Goal: Check status: Check status

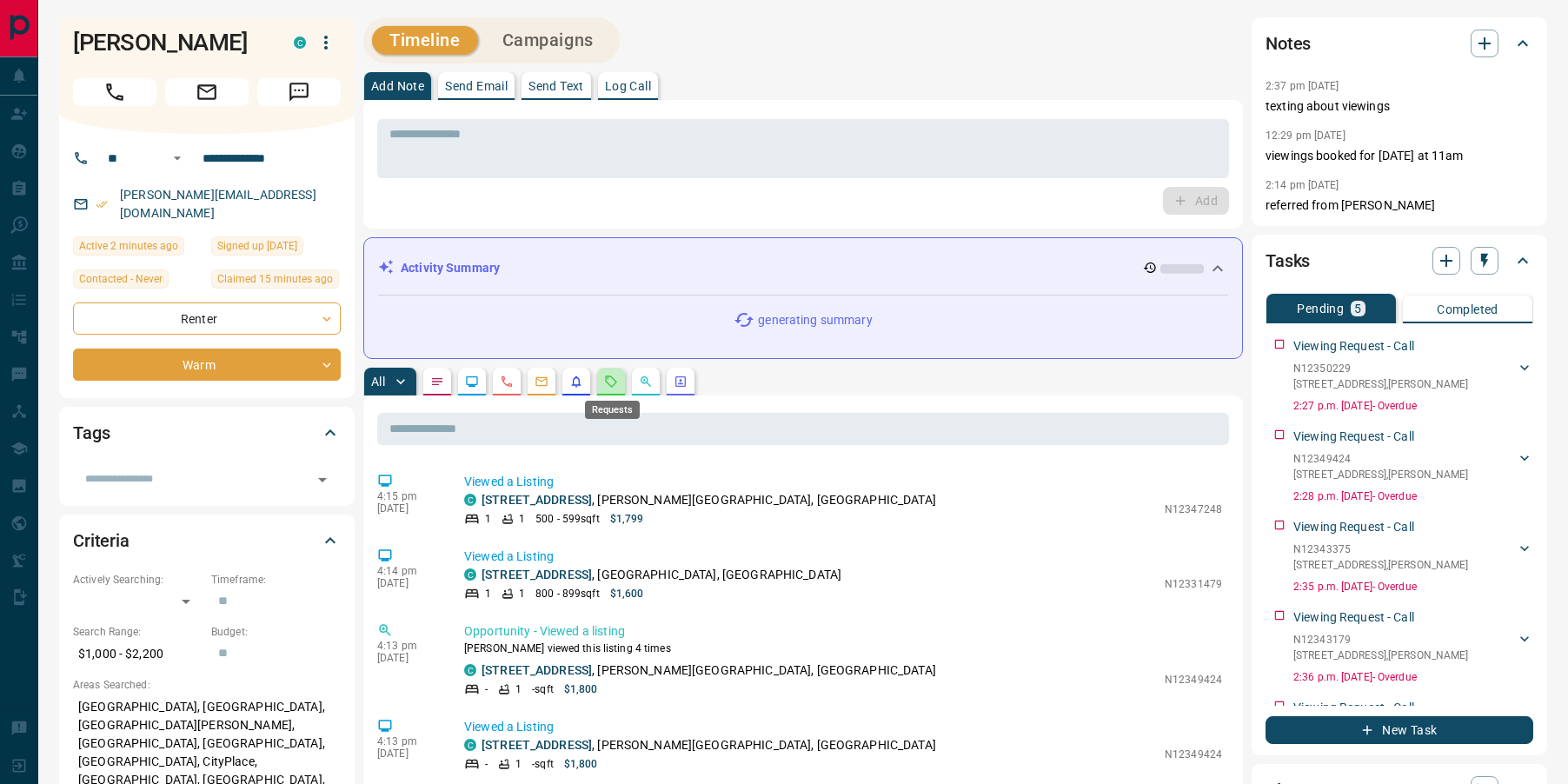
click at [607, 378] on icon "Requests" at bounding box center [610, 381] width 14 height 14
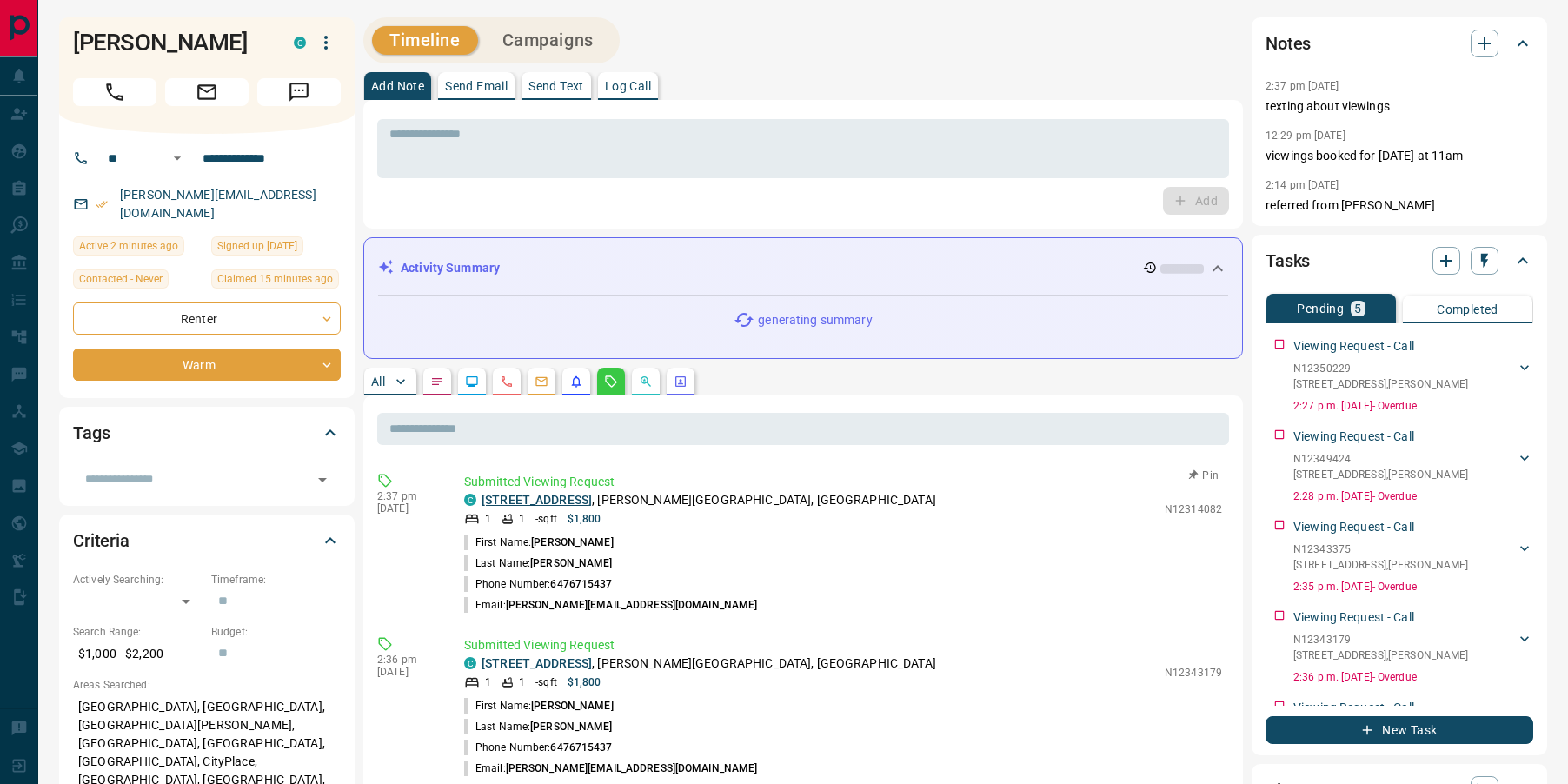
click at [554, 496] on link "[STREET_ADDRESS]" at bounding box center [537, 499] width 110 height 14
click at [547, 663] on link "[STREET_ADDRESS]" at bounding box center [537, 663] width 110 height 14
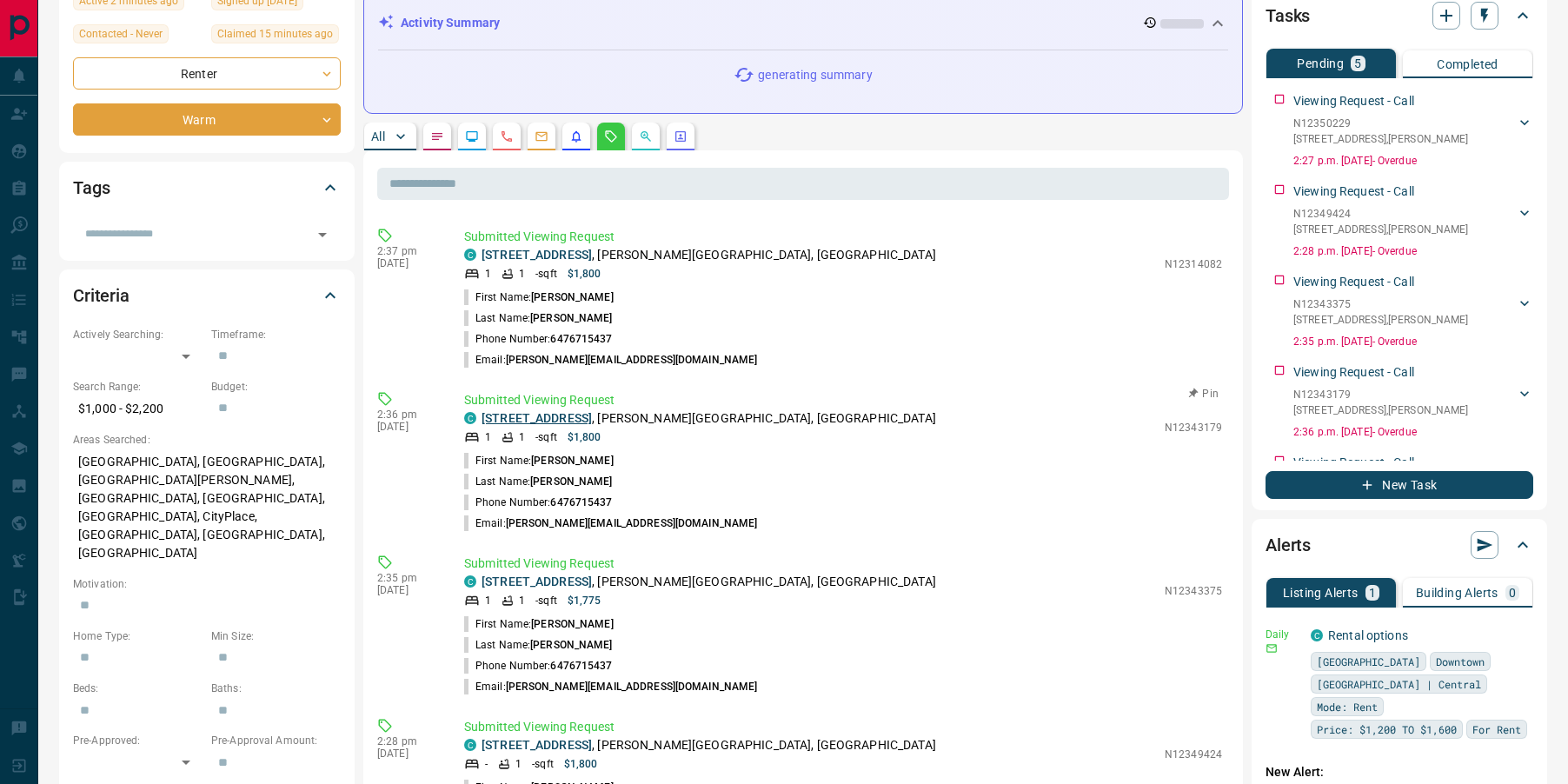
scroll to position [260, 0]
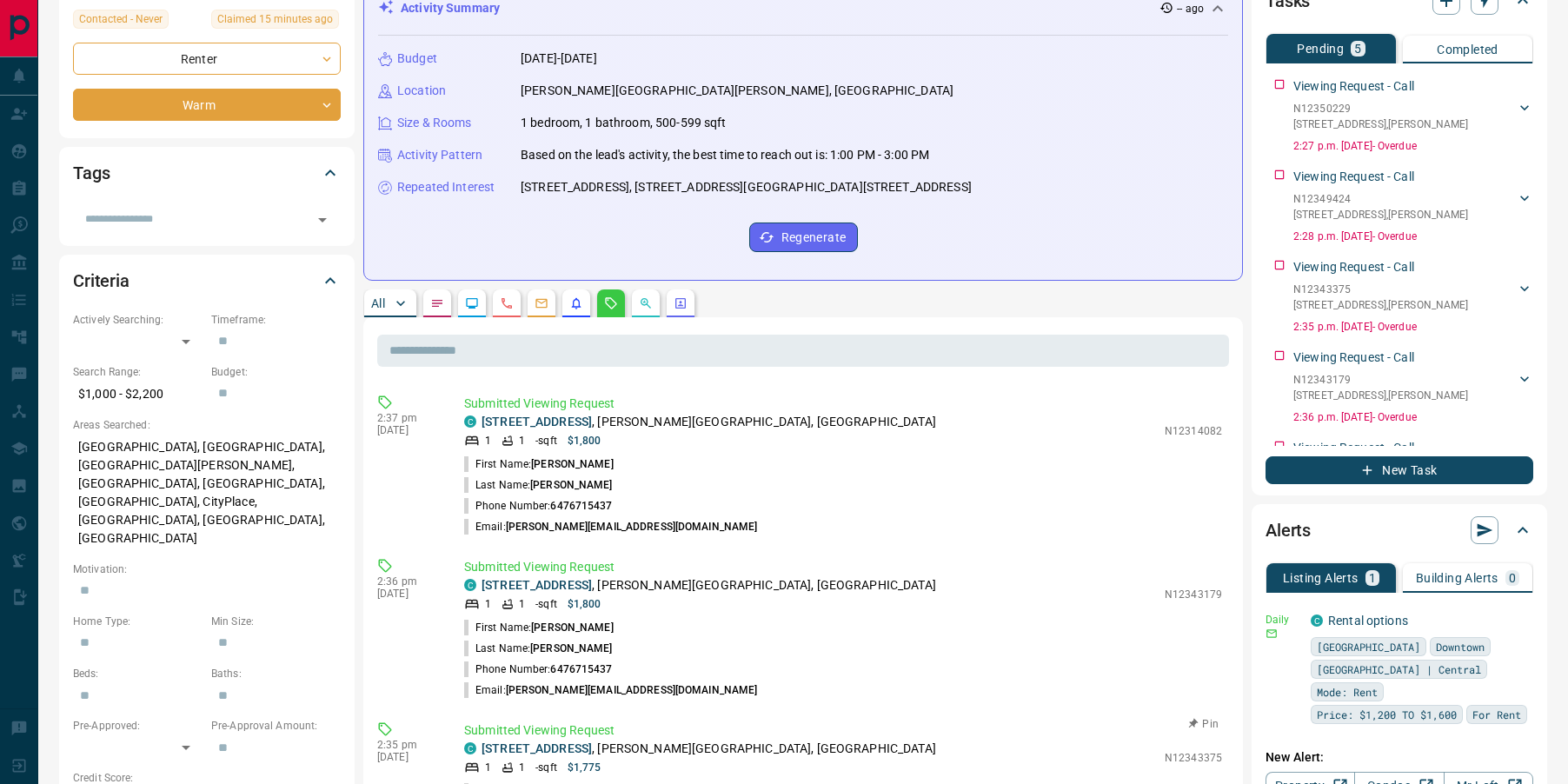
click at [547, 566] on p "Submitted Viewing Request" at bounding box center [843, 567] width 758 height 18
click at [551, 586] on link "[STREET_ADDRESS]" at bounding box center [537, 584] width 110 height 14
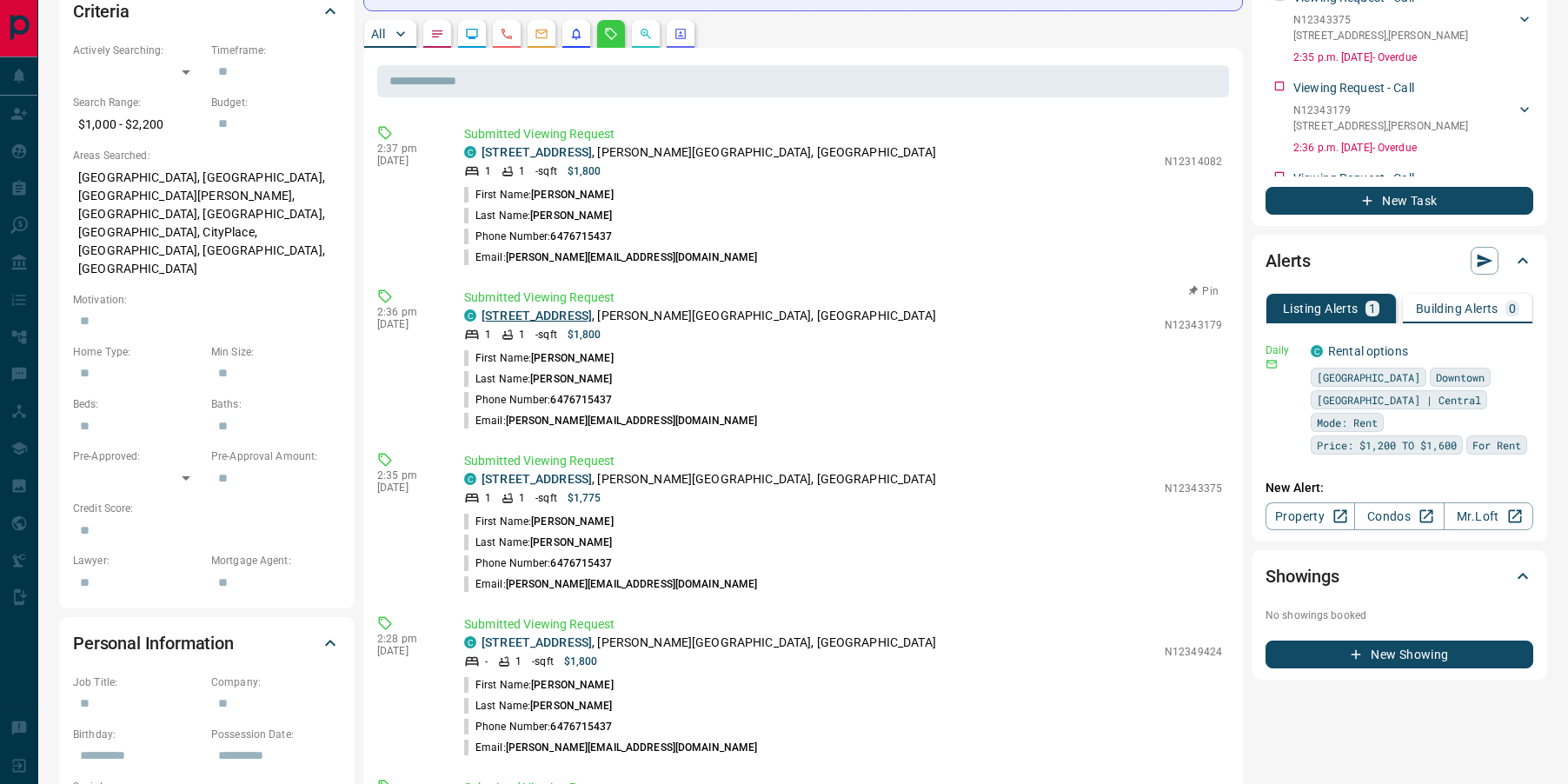
scroll to position [531, 0]
click at [552, 473] on link "[STREET_ADDRESS]" at bounding box center [537, 477] width 110 height 14
click at [551, 644] on link "[STREET_ADDRESS]" at bounding box center [537, 641] width 110 height 14
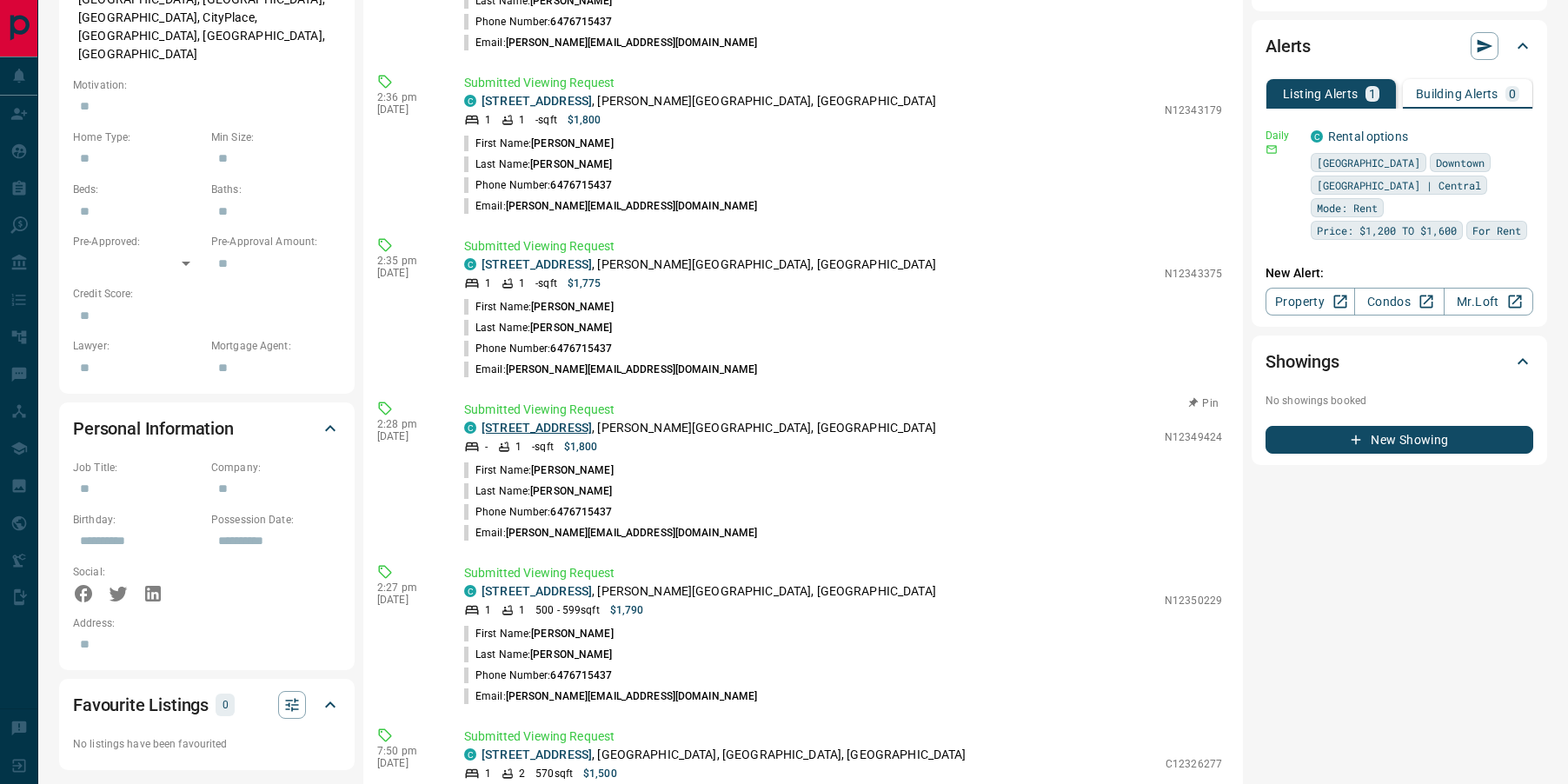
scroll to position [745, 0]
click at [539, 593] on link "[STREET_ADDRESS]" at bounding box center [537, 589] width 110 height 14
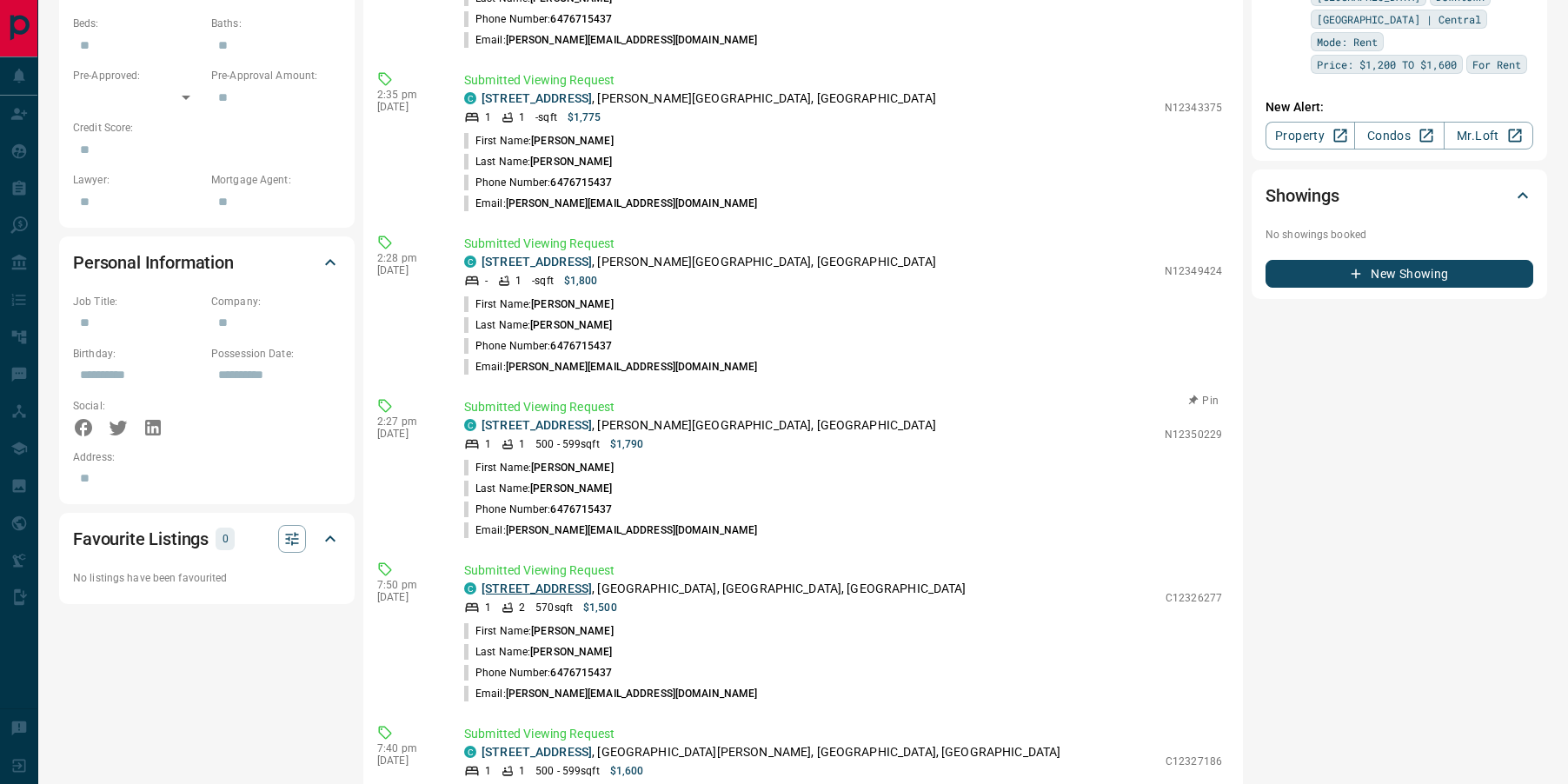
scroll to position [909, 0]
click at [535, 589] on link "[STREET_ADDRESS]" at bounding box center [537, 588] width 110 height 14
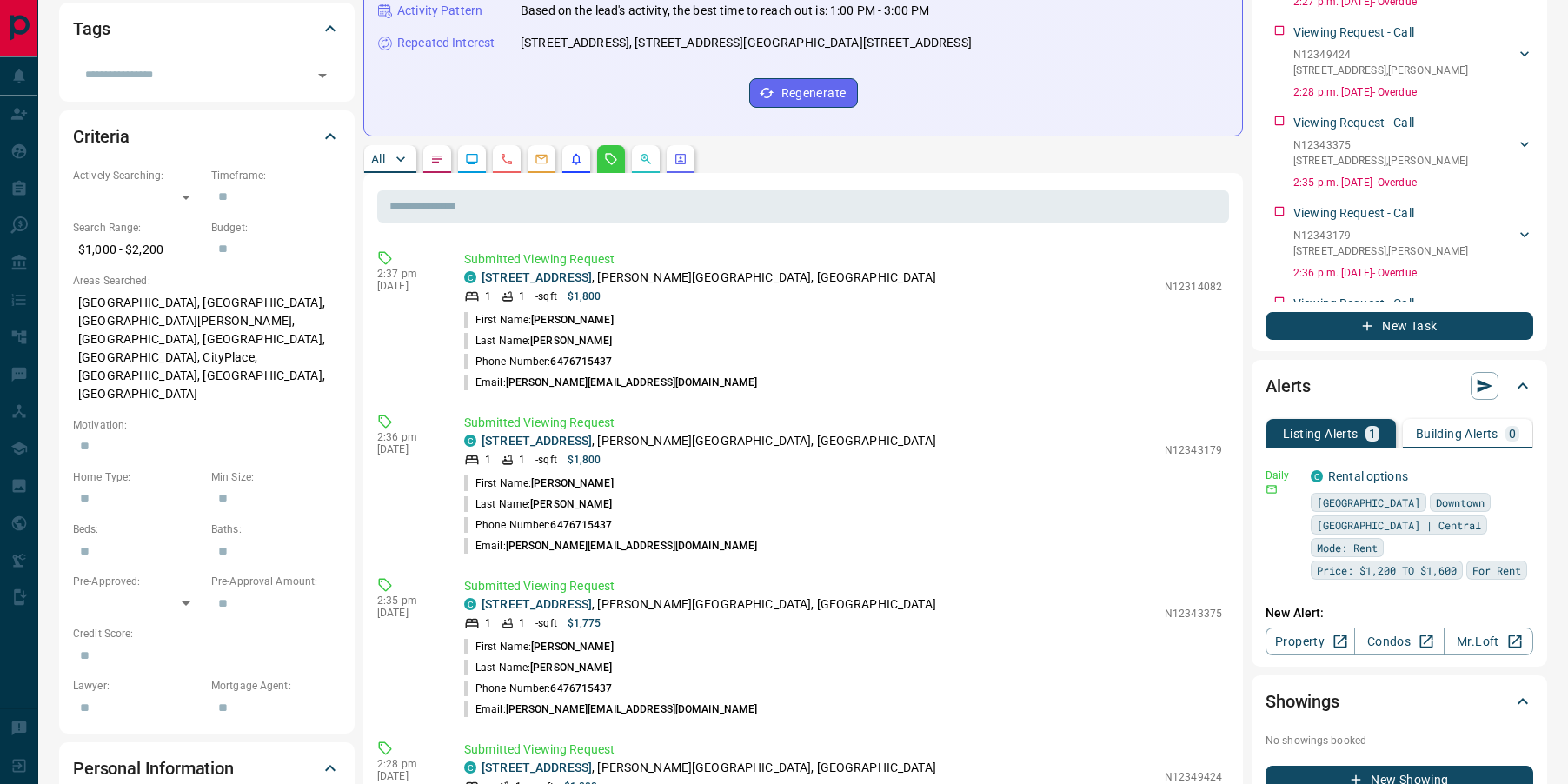
scroll to position [393, 0]
